Goal: Ask a question

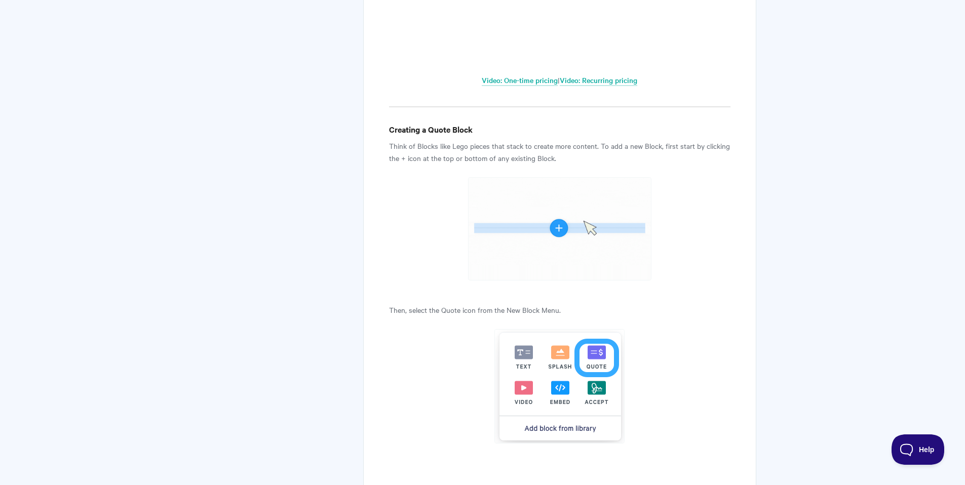
scroll to position [794, 0]
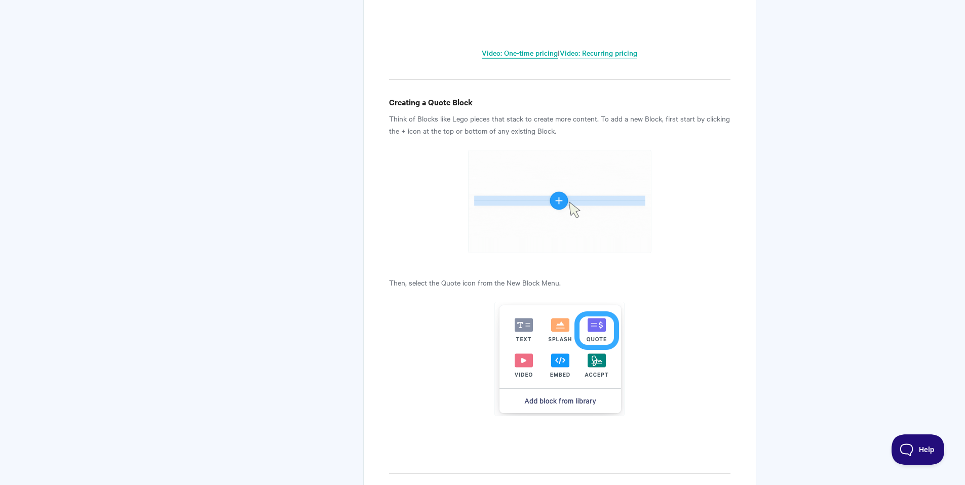
click at [482, 59] on link "Video: One-time pricing" at bounding box center [520, 53] width 76 height 11
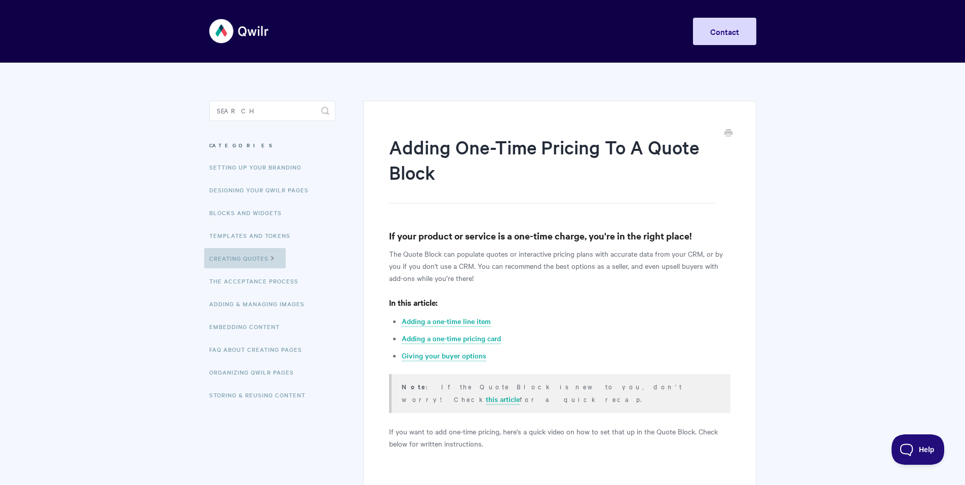
click at [271, 257] on icon at bounding box center [272, 257] width 9 height 8
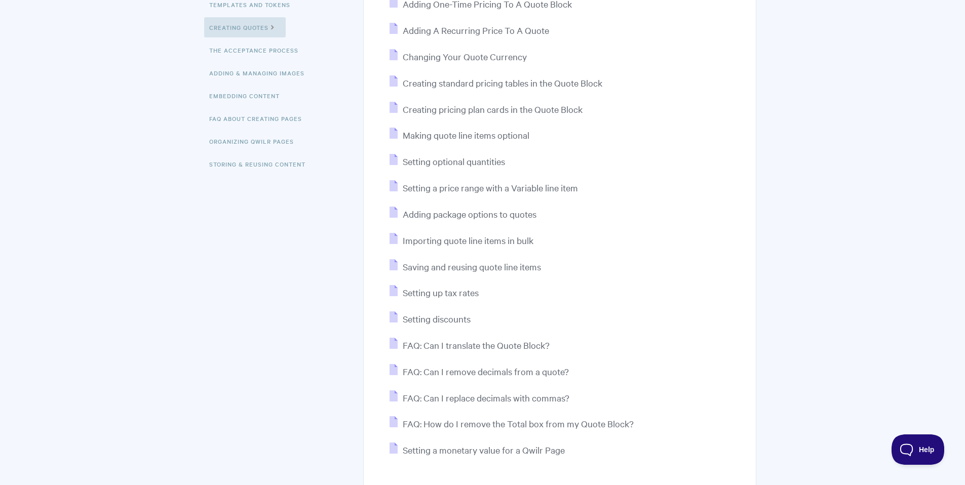
scroll to position [195, 0]
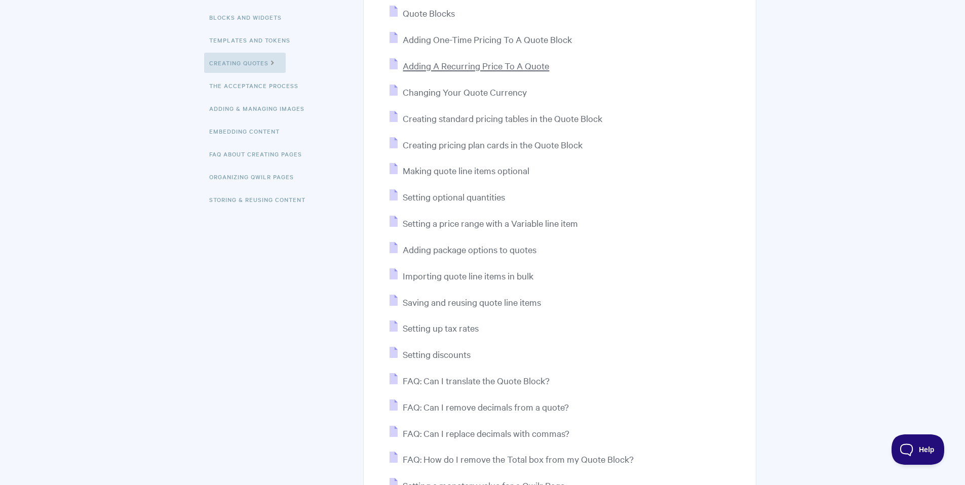
click at [468, 68] on span "Adding A Recurring Price To A Quote" at bounding box center [476, 66] width 146 height 12
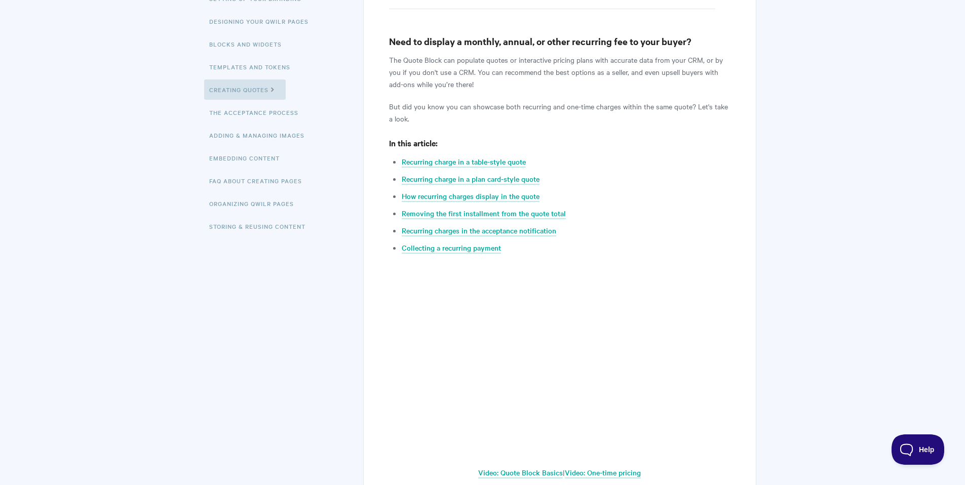
scroll to position [175, 0]
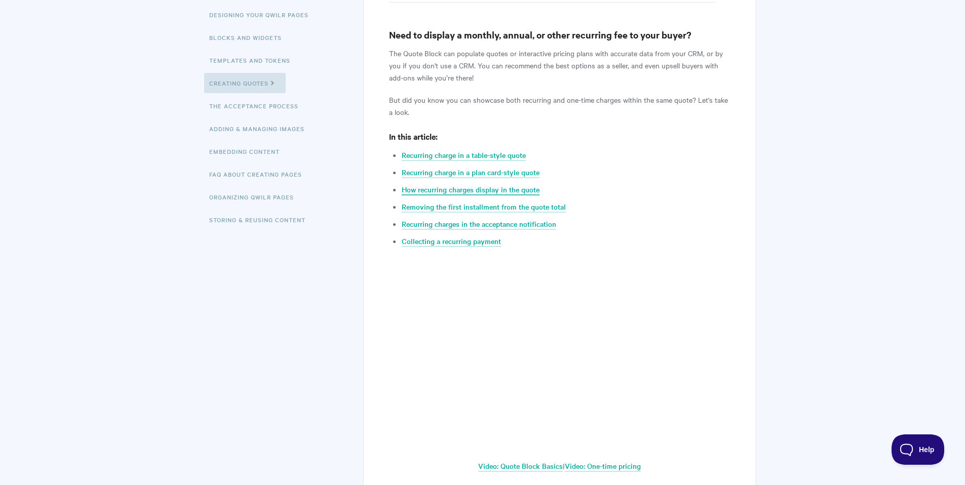
click at [470, 190] on link "How recurring charges display in the quote" at bounding box center [471, 189] width 138 height 11
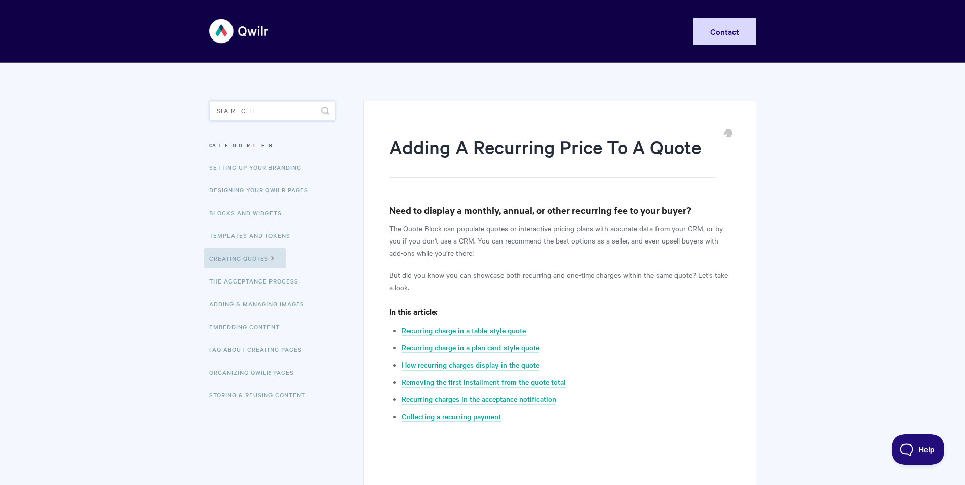
click at [248, 109] on input "Search" at bounding box center [272, 111] width 126 height 20
type input "profit"
click at [266, 385] on link "Storing & Reusing Content" at bounding box center [258, 395] width 109 height 20
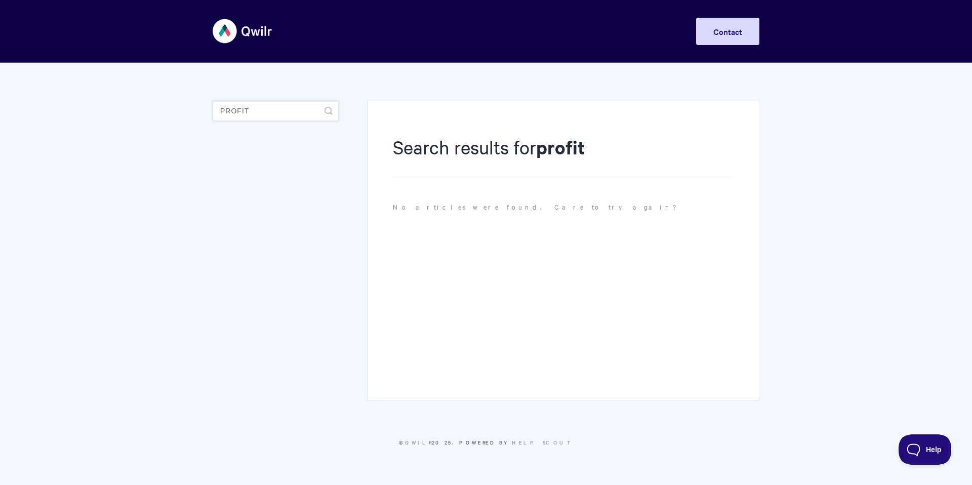
drag, startPoint x: 234, startPoint y: 109, endPoint x: 209, endPoint y: 111, distance: 25.9
click at [209, 111] on section "Search results for profit No articles were found. Care to try again? profit Tog…" at bounding box center [486, 268] width 567 height 410
click at [921, 452] on button "Help" at bounding box center [921, 447] width 53 height 30
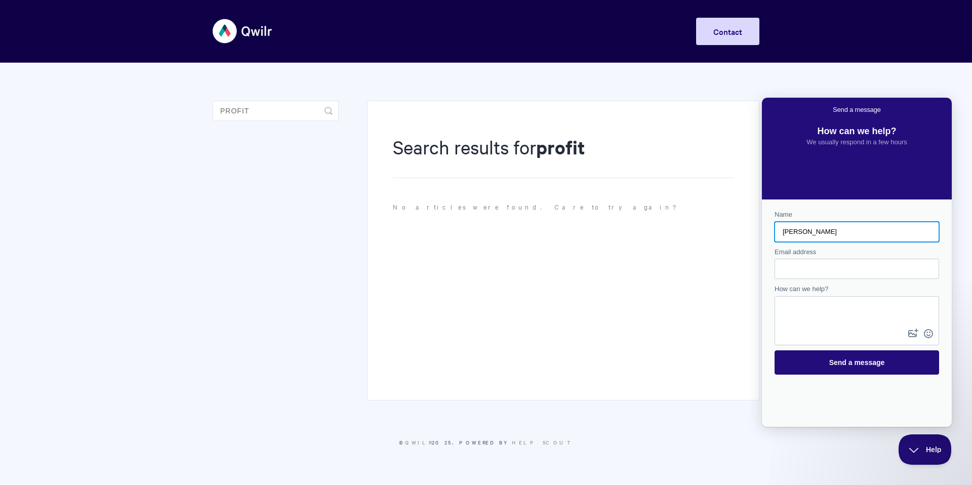
type input "[PERSON_NAME]"
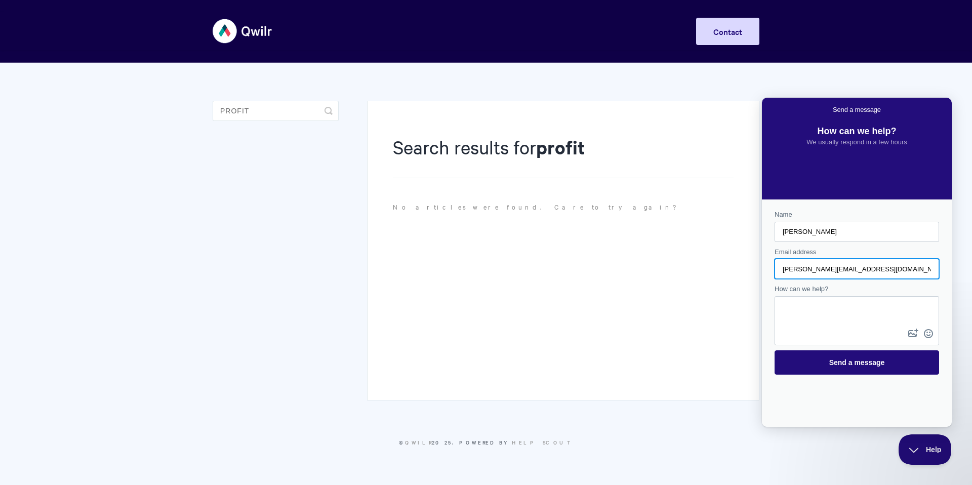
type input "jonathan@nshield.io"
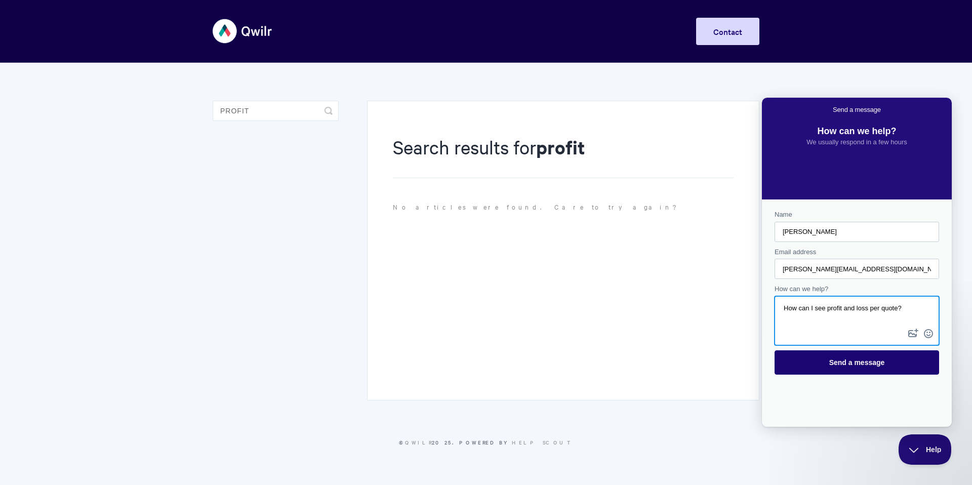
type textarea "How can I see profit and loss per quote?"
click at [852, 359] on span "Send a message" at bounding box center [858, 363] width 56 height 8
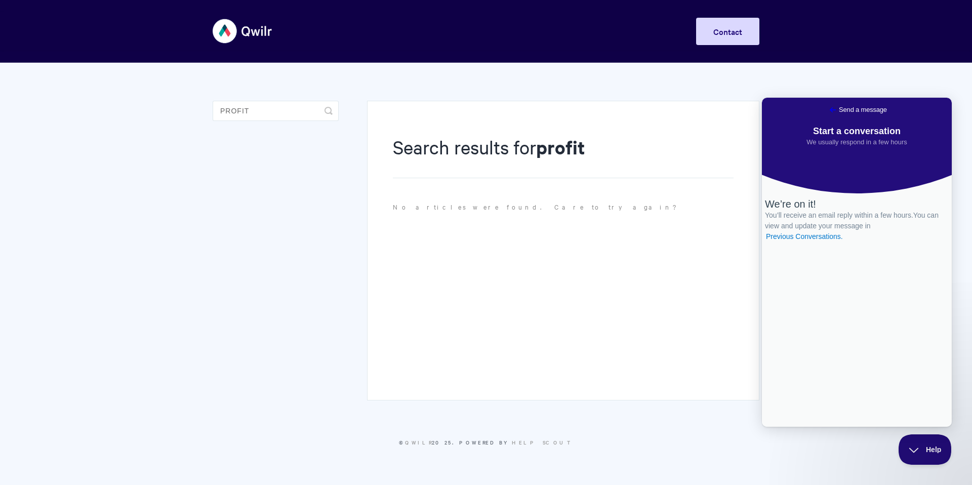
click at [352, 163] on div "Search results for profit No articles were found. Care to try again? profit Tog…" at bounding box center [486, 238] width 547 height 350
drag, startPoint x: 285, startPoint y: 112, endPoint x: 162, endPoint y: 100, distance: 124.2
click at [162, 100] on body "Toggle Navigation Home Getting Started Creating & Editing Pages Sharing & Analy…" at bounding box center [486, 236] width 972 height 473
click at [178, 201] on body "Toggle Navigation Home Getting Started Creating & Editing Pages Sharing & Analy…" at bounding box center [486, 236] width 972 height 473
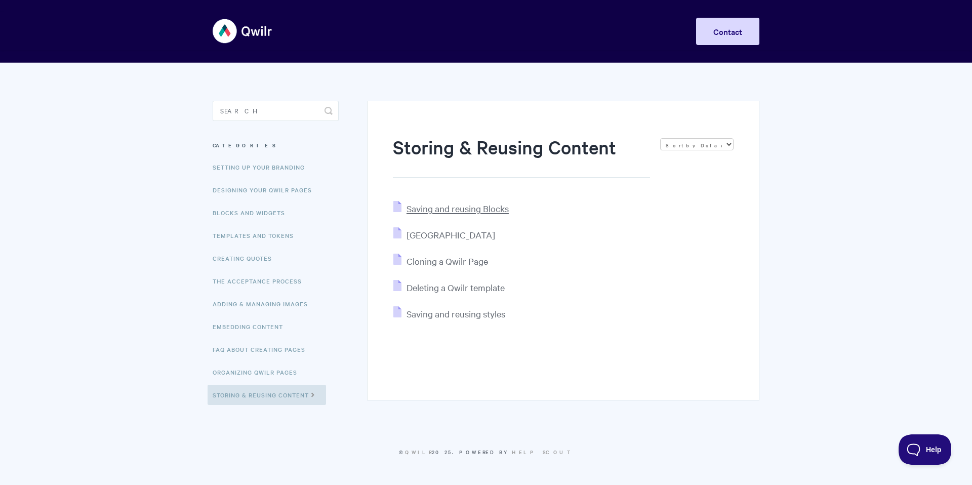
click at [447, 208] on span "Saving and reusing Blocks" at bounding box center [458, 209] width 102 height 12
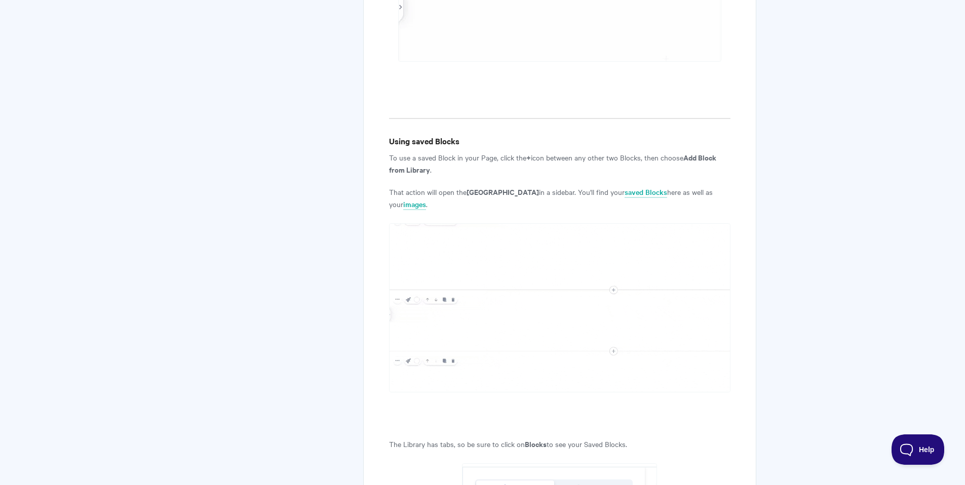
scroll to position [817, 0]
